Goal: Transaction & Acquisition: Purchase product/service

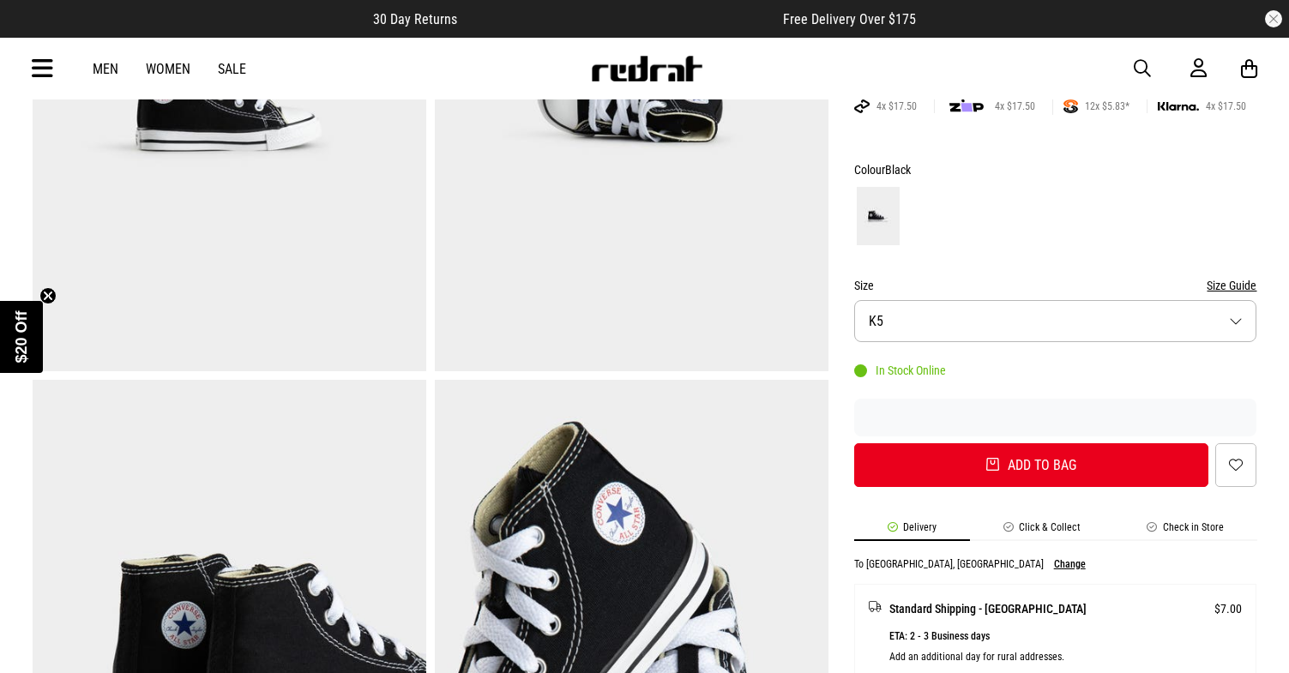
scroll to position [325, 0]
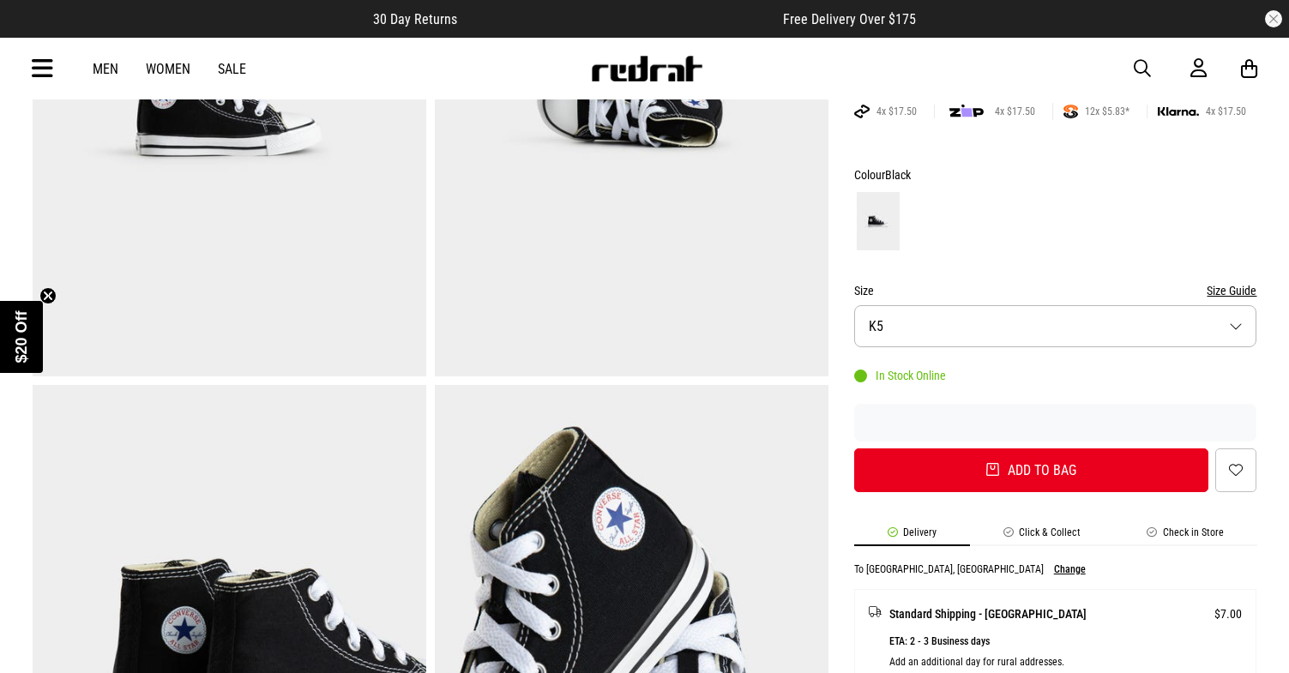
click at [1098, 323] on button "Size K5" at bounding box center [1055, 326] width 403 height 42
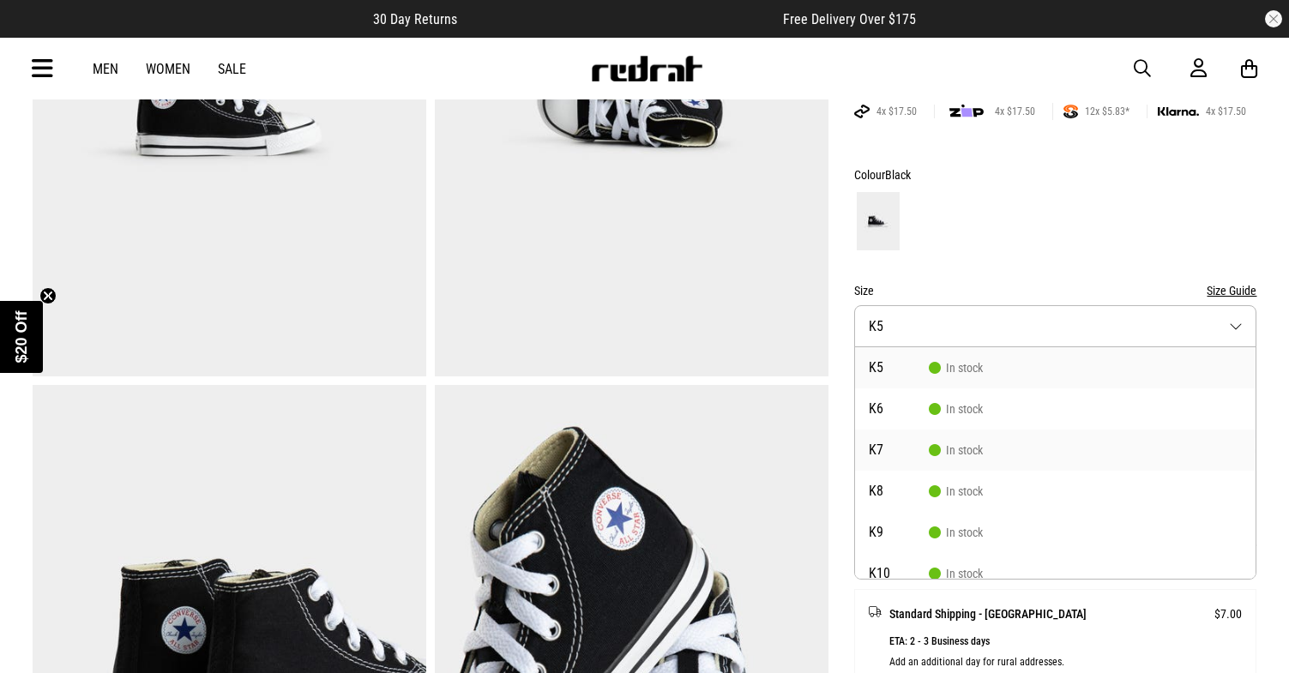
click at [1028, 444] on li "K7 In stock" at bounding box center [1055, 450] width 401 height 41
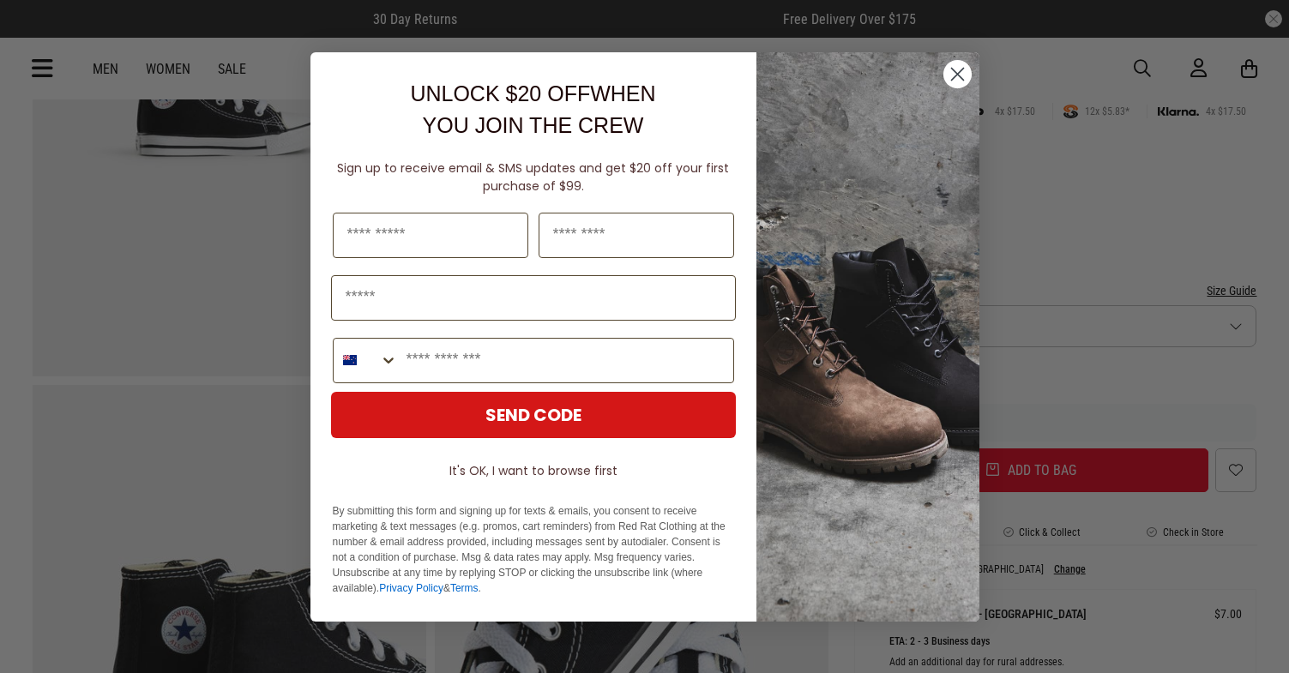
scroll to position [0, 0]
click at [953, 68] on circle "Close dialog" at bounding box center [956, 73] width 28 height 28
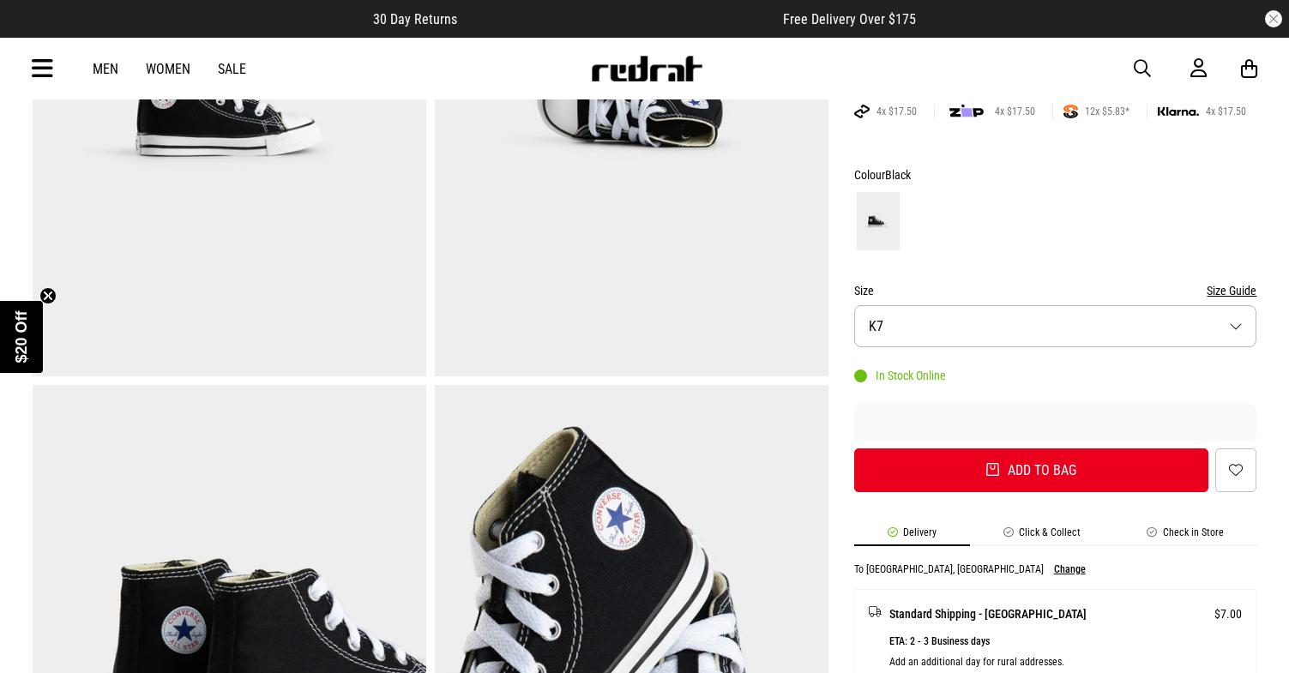
click at [40, 75] on icon at bounding box center [42, 69] width 21 height 28
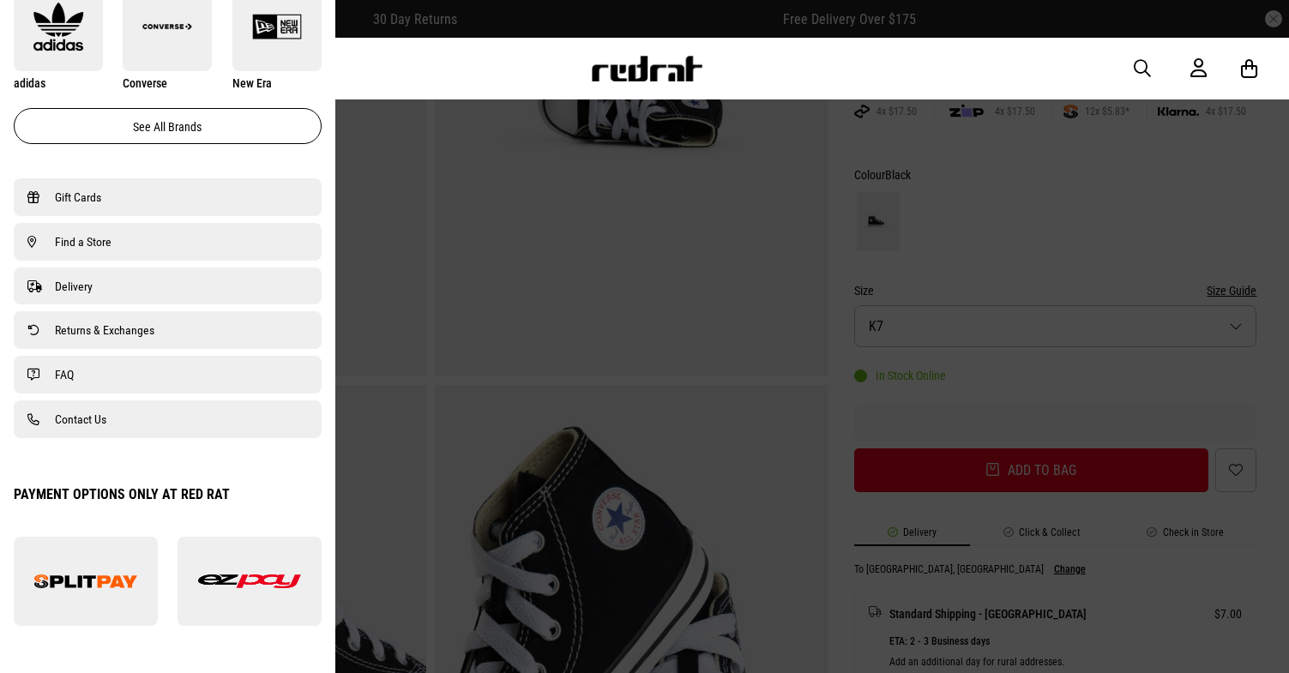
scroll to position [1056, 0]
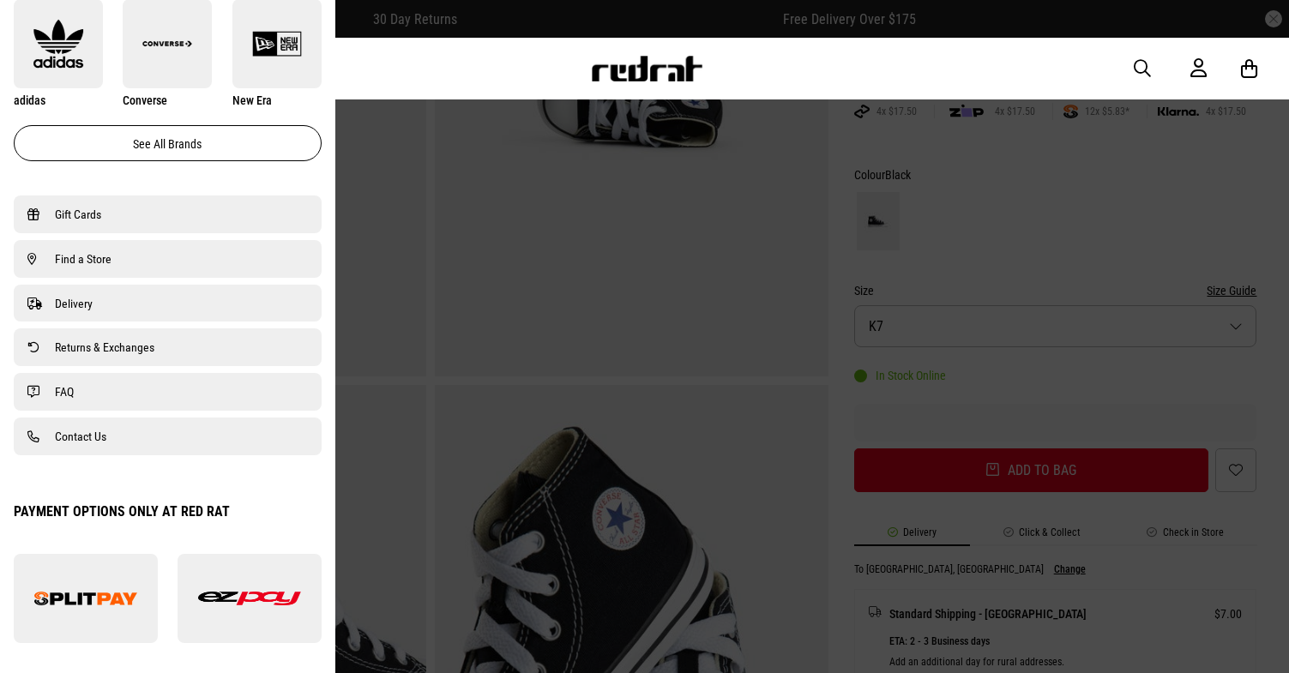
click at [101, 402] on link "FAQ" at bounding box center [167, 392] width 280 height 21
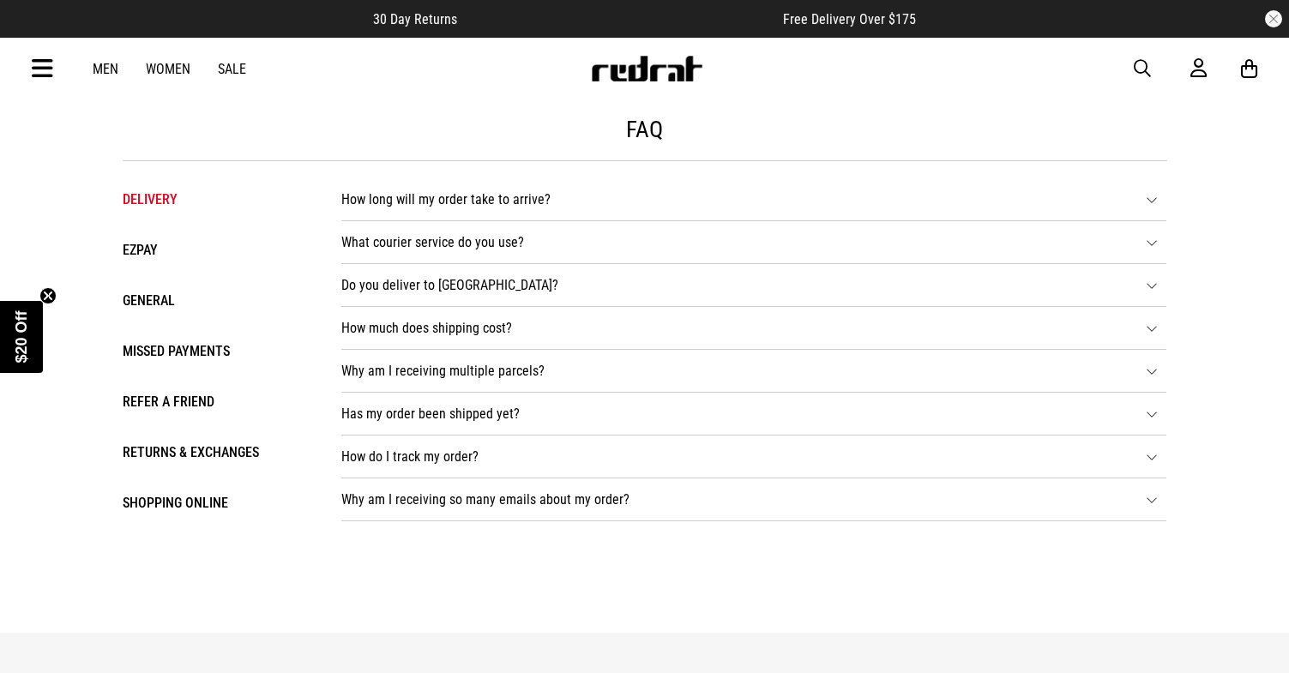
click at [1253, 69] on icon at bounding box center [1249, 68] width 16 height 21
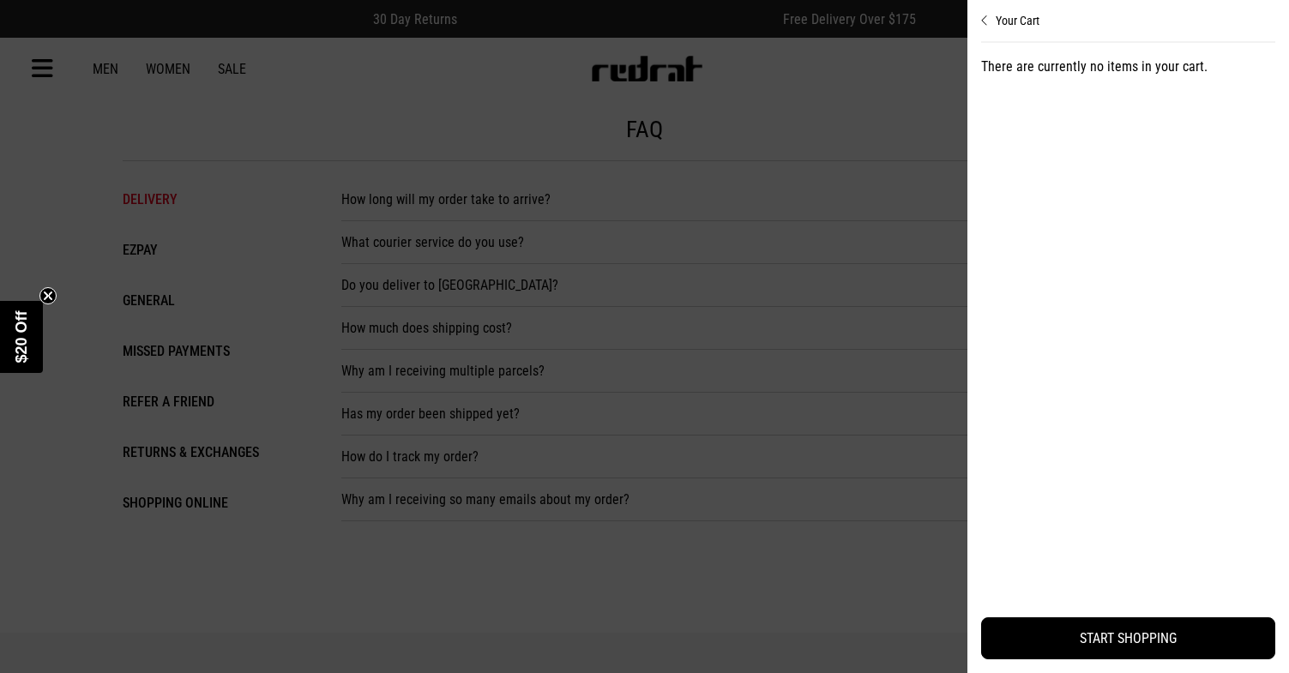
click at [787, 194] on div at bounding box center [644, 336] width 1289 height 673
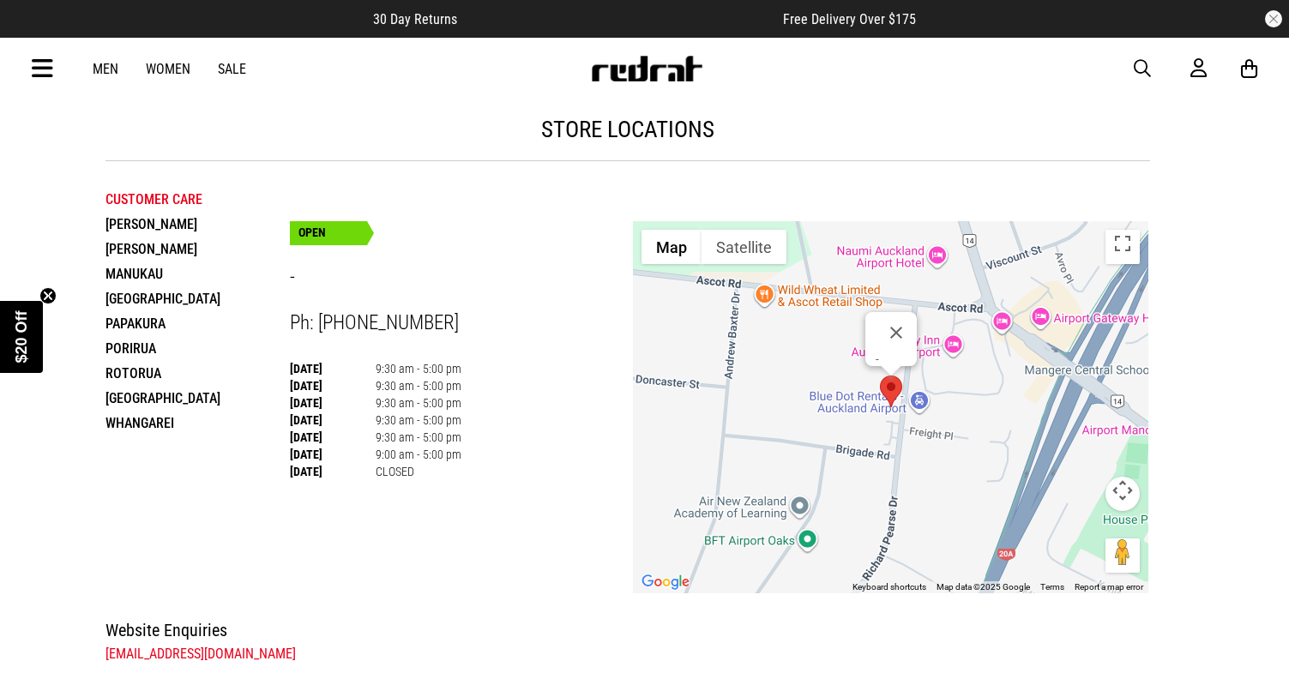
click at [1245, 71] on icon at bounding box center [1249, 68] width 16 height 21
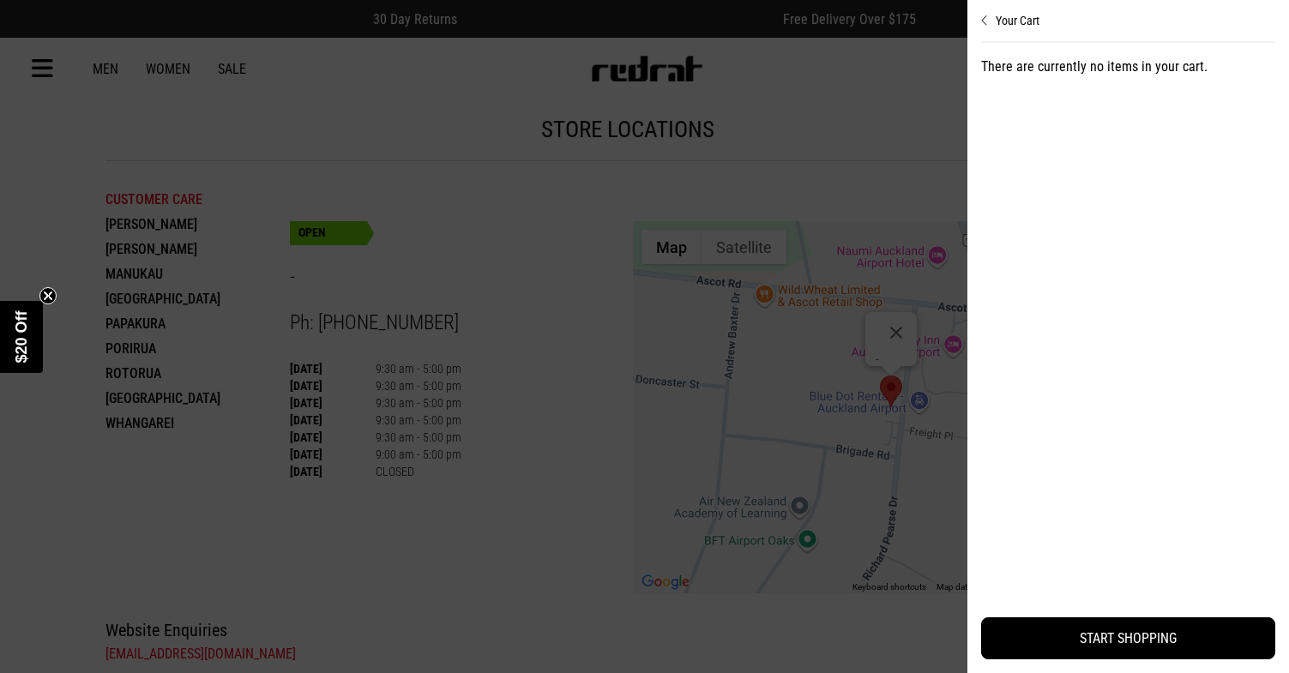
click at [617, 173] on div at bounding box center [644, 336] width 1289 height 673
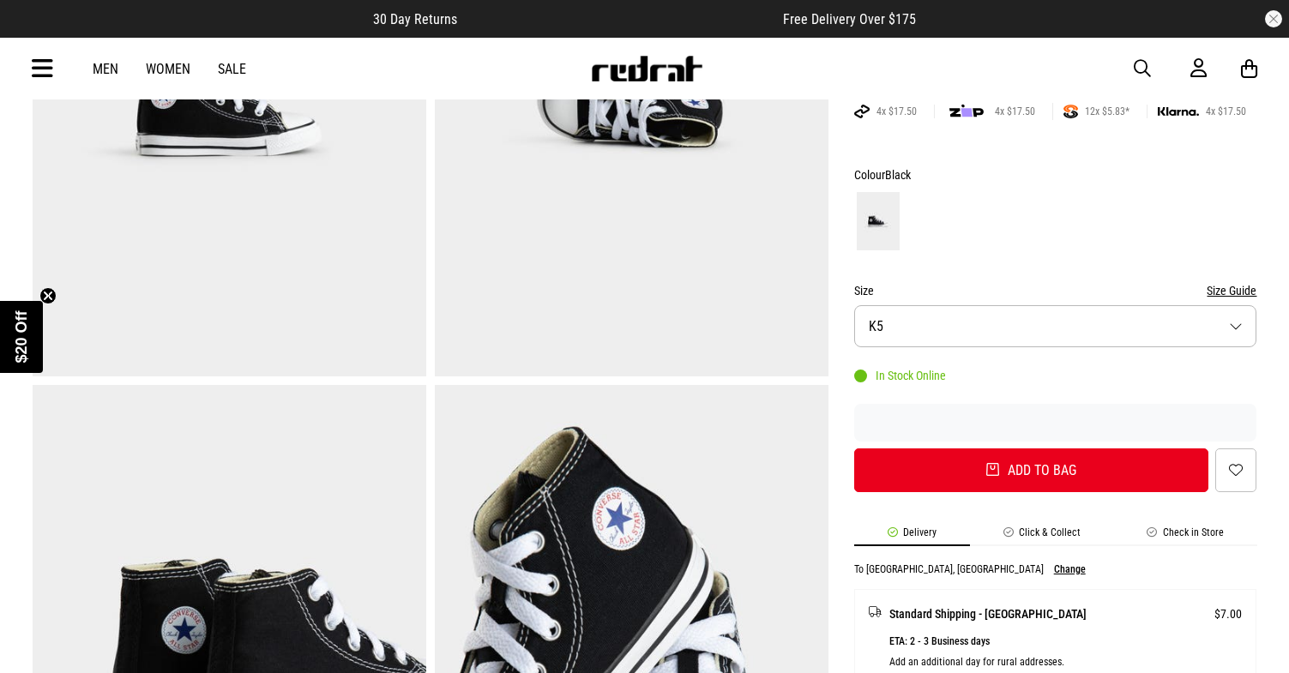
click at [983, 328] on button "Size K5" at bounding box center [1055, 326] width 403 height 42
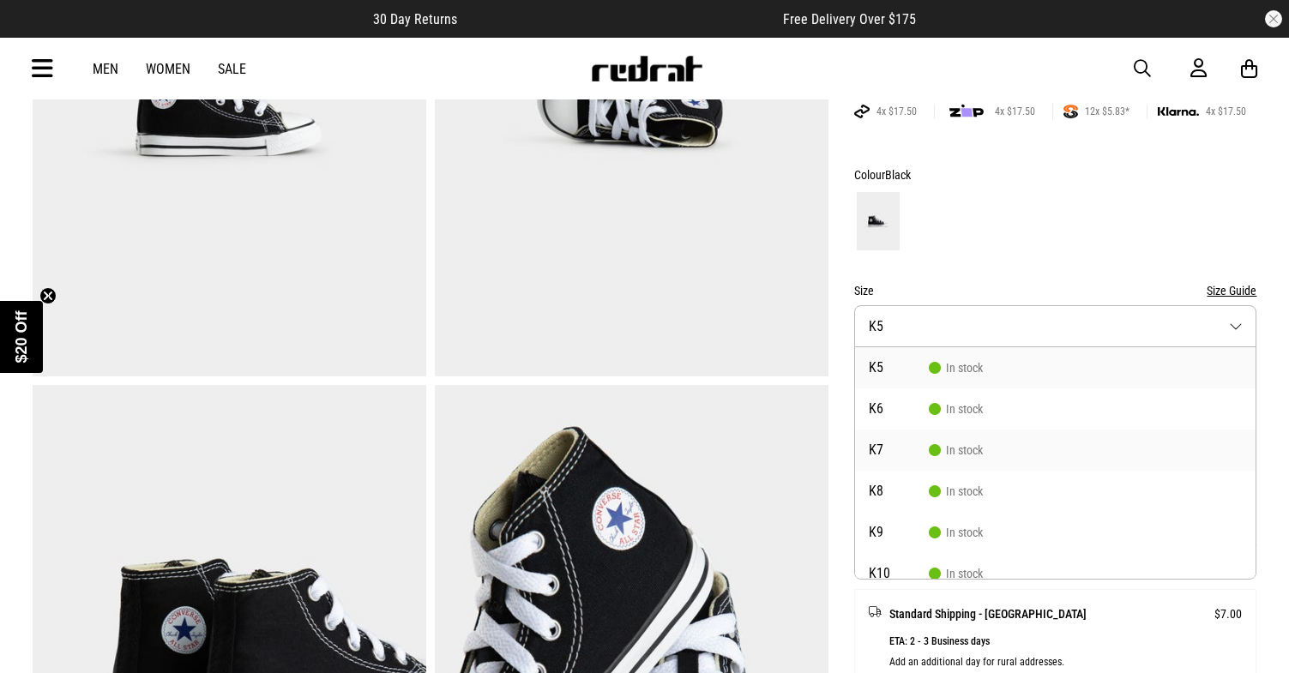
click at [879, 441] on li "K7 In stock" at bounding box center [1055, 450] width 401 height 41
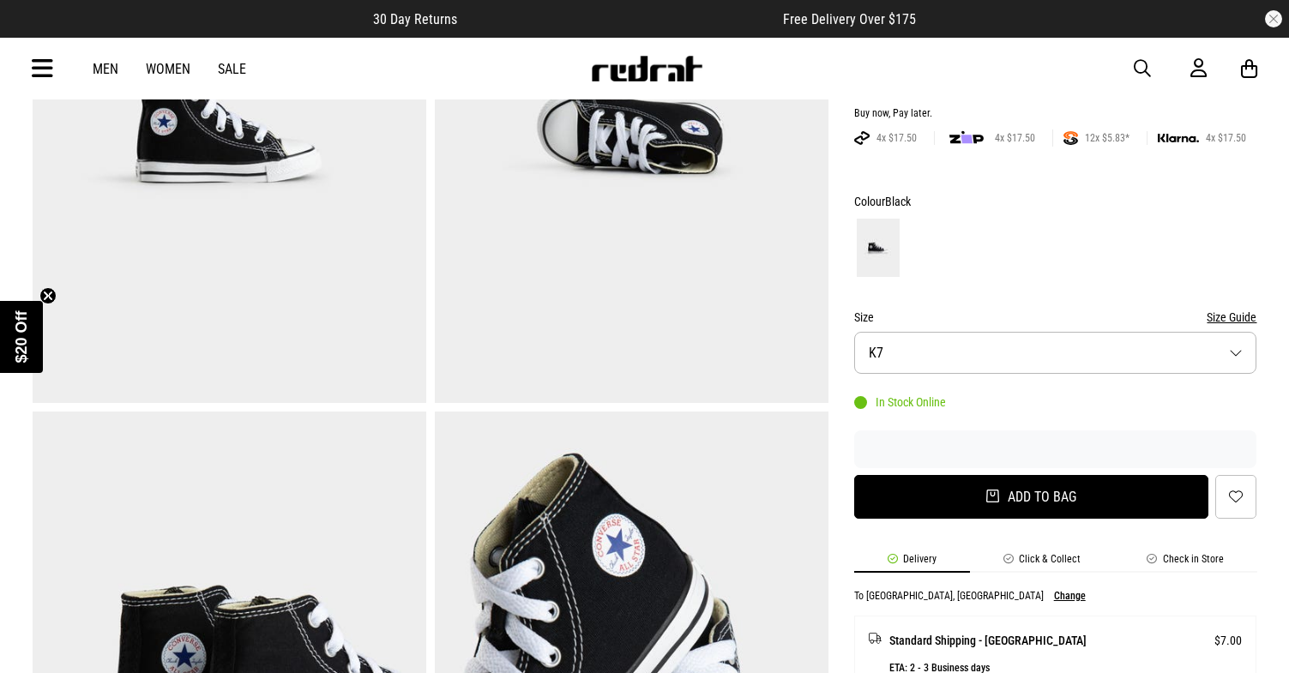
scroll to position [307, 0]
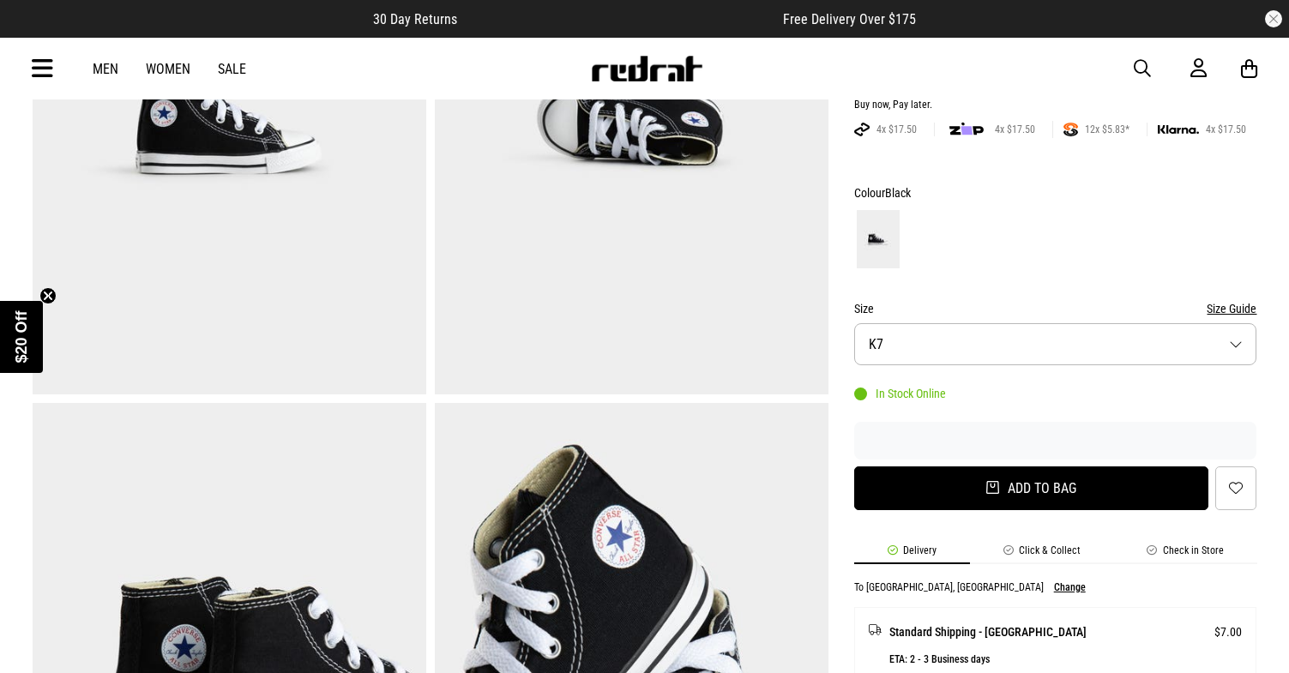
click at [1003, 487] on button "Add to bag" at bounding box center [1031, 488] width 355 height 44
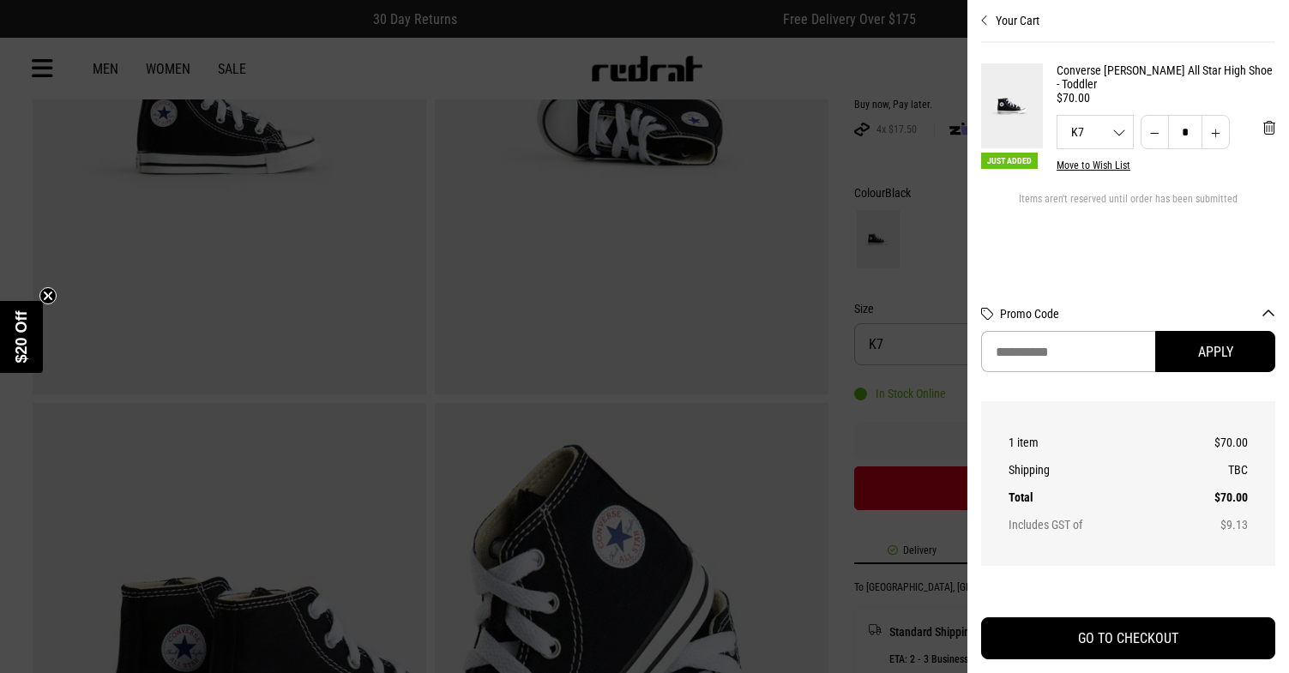
click at [806, 280] on div at bounding box center [644, 336] width 1289 height 673
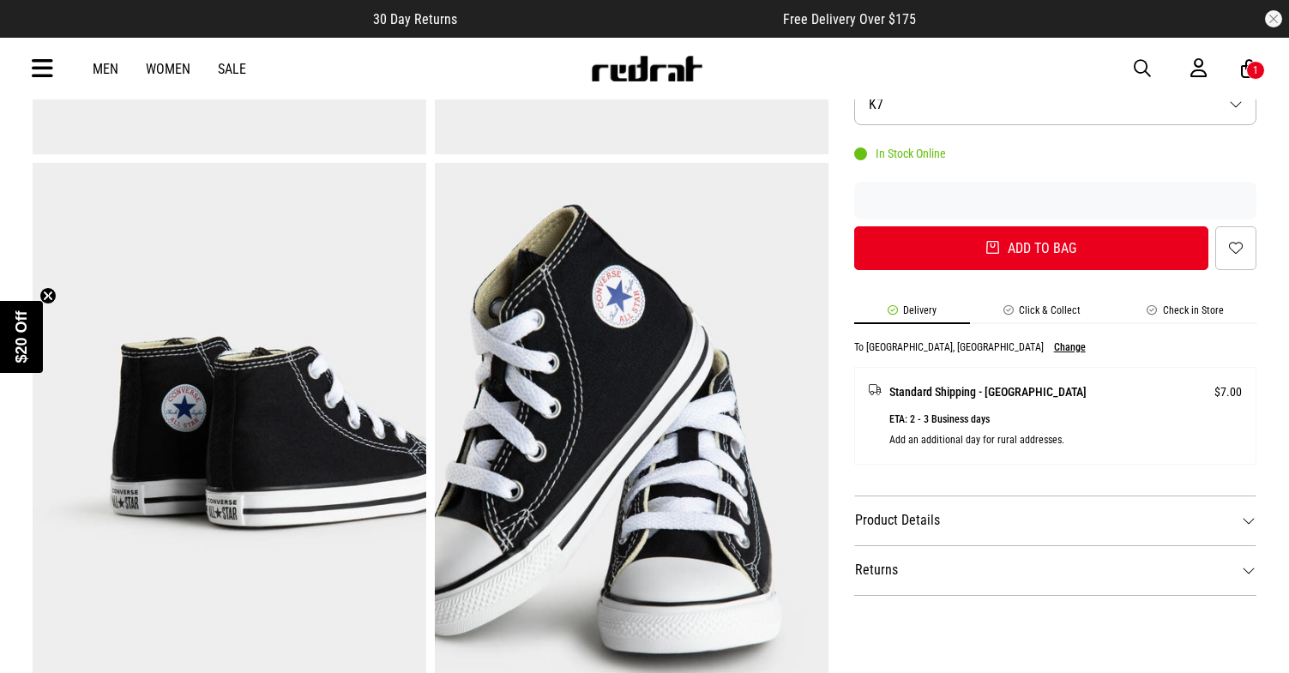
scroll to position [584, 0]
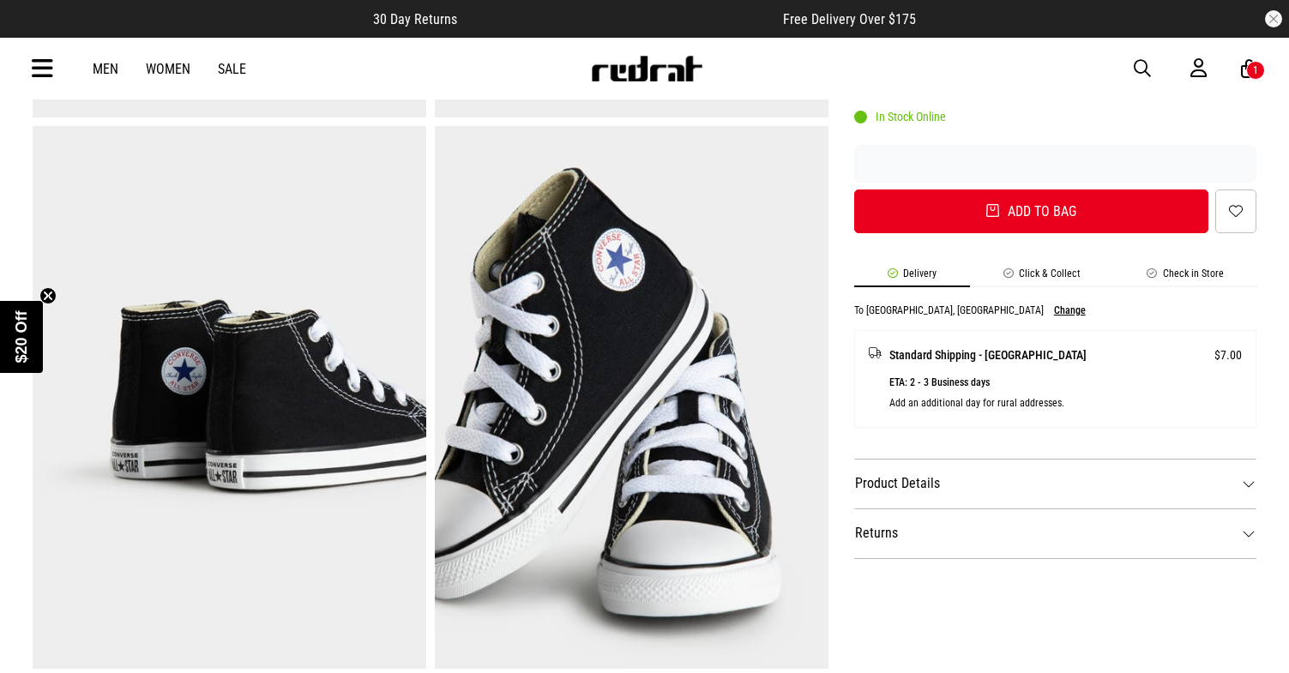
click at [1244, 69] on icon at bounding box center [1249, 68] width 16 height 21
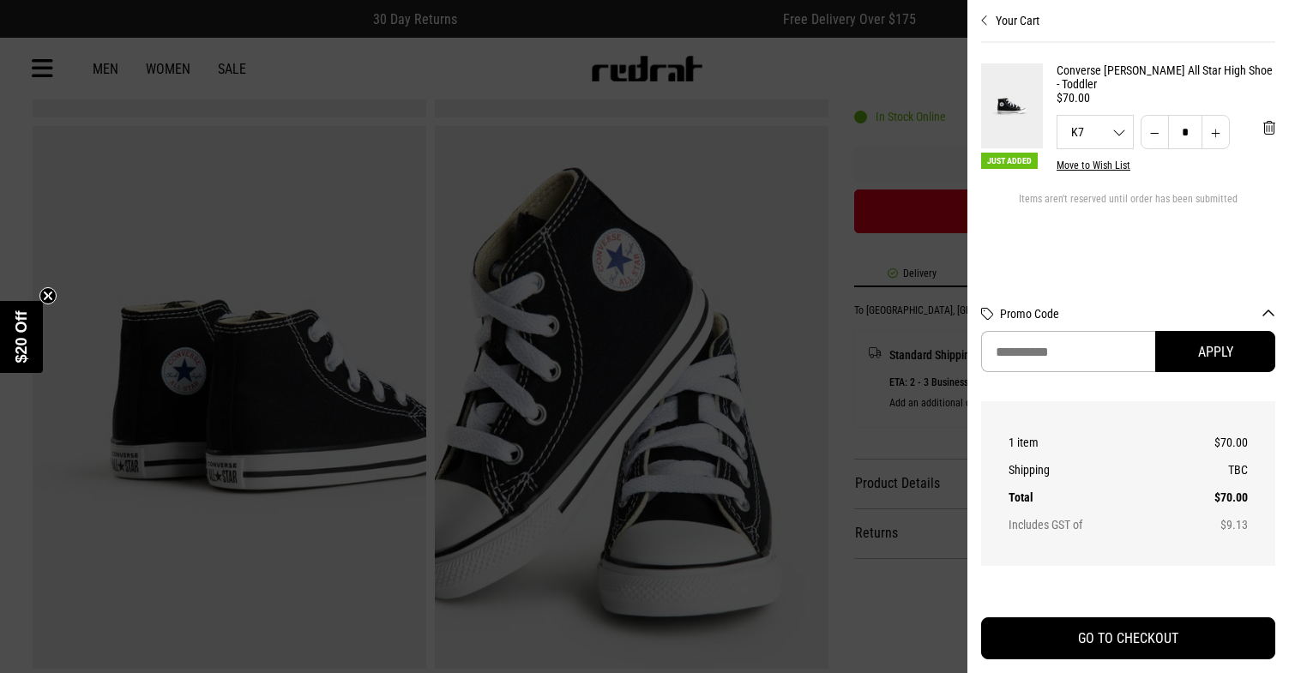
click at [859, 262] on div at bounding box center [644, 336] width 1289 height 673
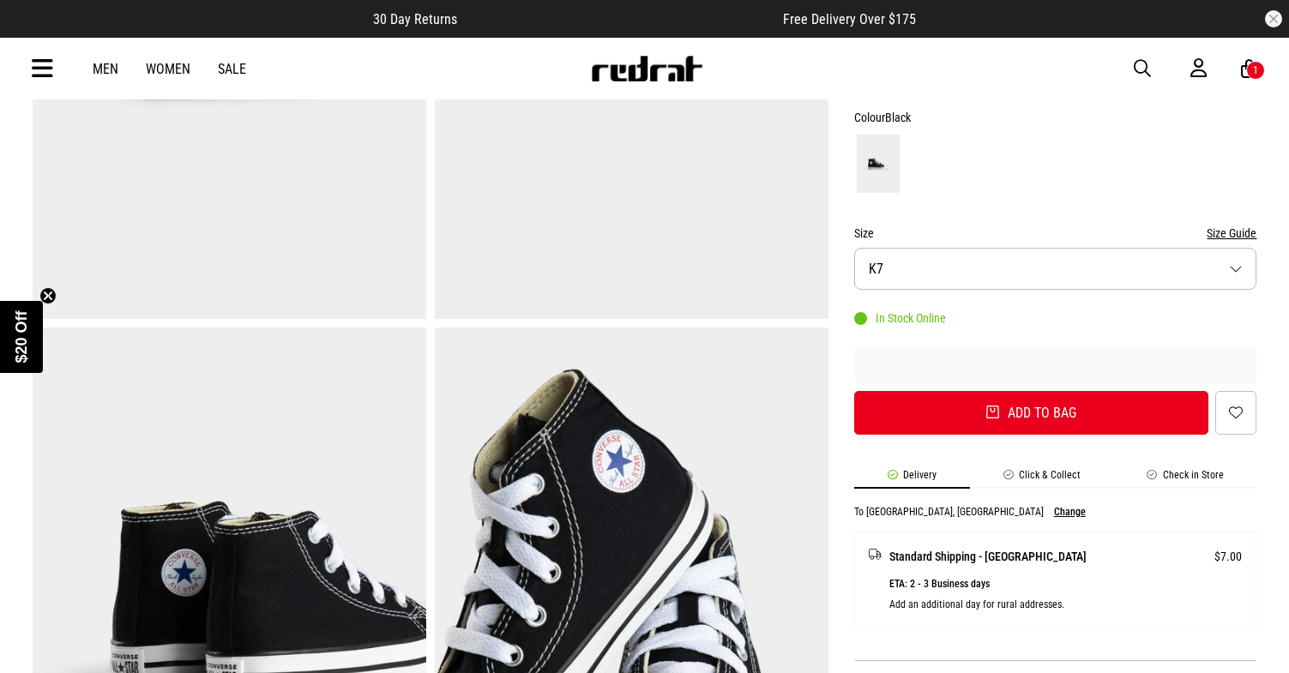
scroll to position [0, 0]
